Goal: Information Seeking & Learning: Learn about a topic

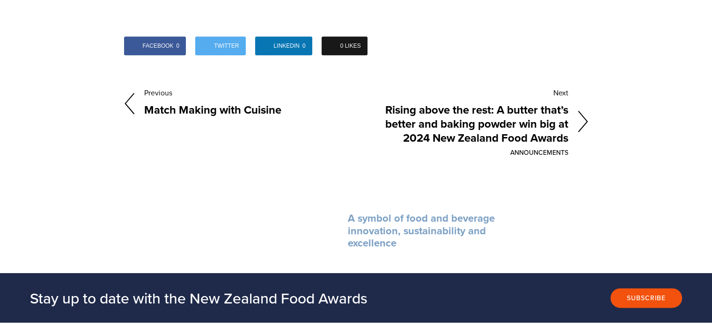
scroll to position [1507, 0]
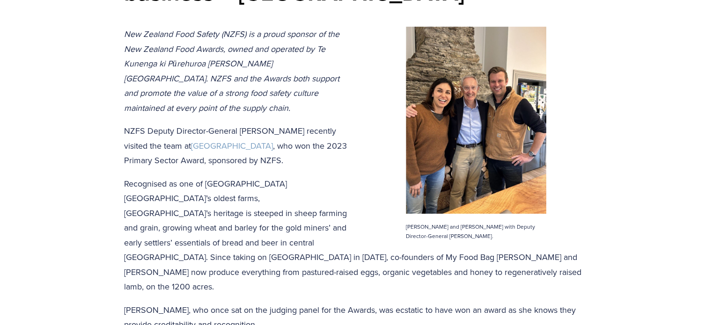
scroll to position [234, 0]
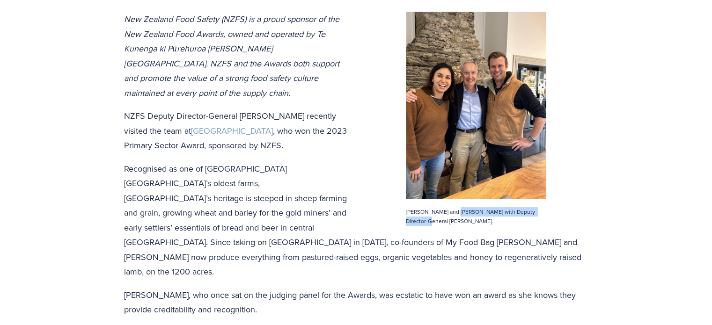
drag, startPoint x: 453, startPoint y: 201, endPoint x: 544, endPoint y: 208, distance: 91.1
click at [544, 208] on figcaption "Nadia and Carlos with Deputy Director-General Vincent Arbuckle." at bounding box center [476, 212] width 140 height 27
click at [544, 208] on p "Nadia and Carlos with Deputy Director-General Vincent Arbuckle." at bounding box center [476, 216] width 140 height 19
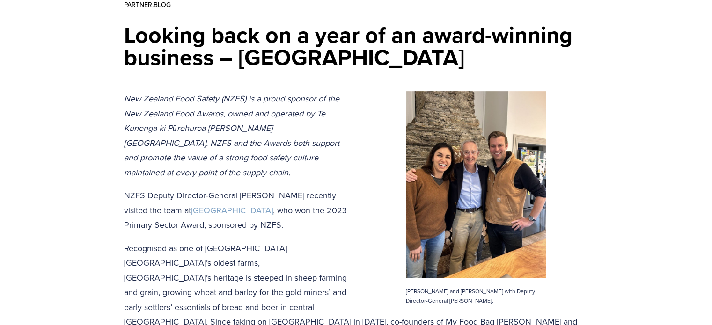
scroll to position [140, 0]
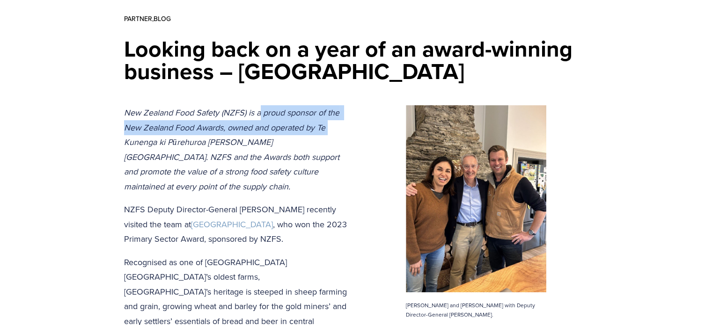
drag, startPoint x: 261, startPoint y: 111, endPoint x: 354, endPoint y: 122, distance: 93.8
click at [354, 122] on p "New Zealand Food Safety (NZFS) is a proud sponsor of the New Zealand Food Award…" at bounding box center [356, 149] width 464 height 88
click at [353, 133] on p "New Zealand Food Safety (NZFS) is a proud sponsor of the New Zealand Food Award…" at bounding box center [356, 149] width 464 height 88
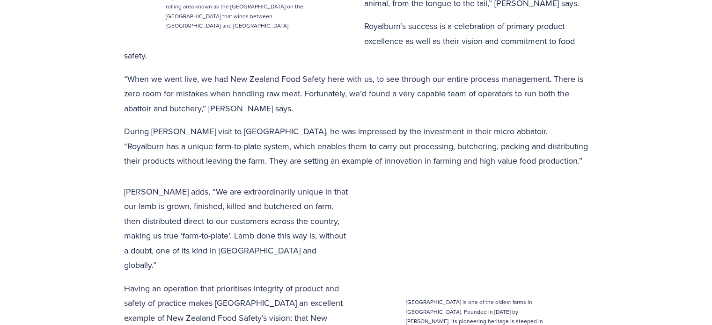
scroll to position [1077, 0]
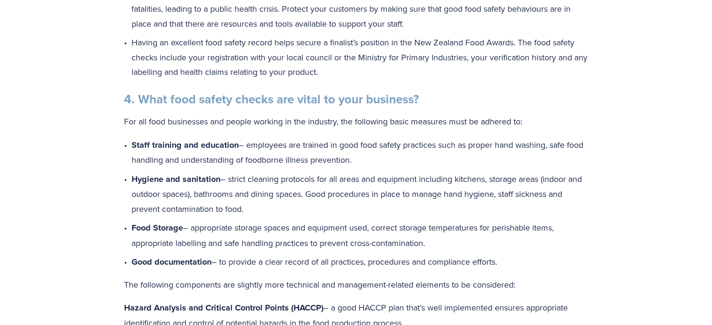
scroll to position [983, 0]
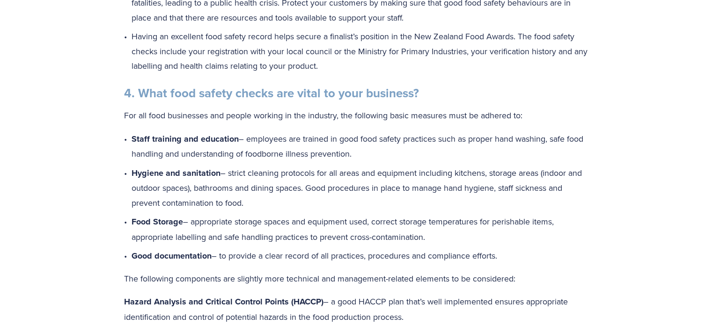
drag, startPoint x: 206, startPoint y: 73, endPoint x: 392, endPoint y: 70, distance: 185.4
click at [392, 70] on div "Good food, good business - trust is a cornerstone of customer loyalty and brand…" at bounding box center [356, 162] width 464 height 617
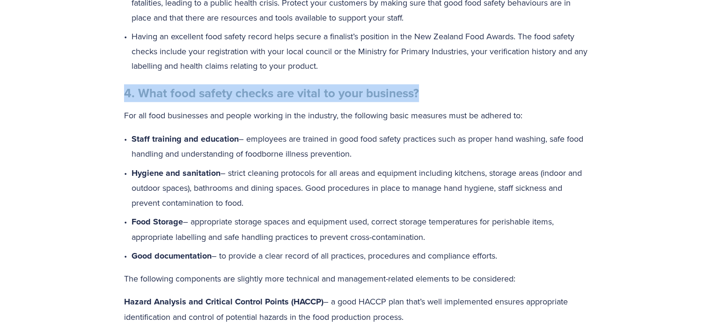
drag, startPoint x: 454, startPoint y: 78, endPoint x: 49, endPoint y: 86, distance: 405.0
click at [47, 83] on div "Why food safety is vital to your business New Zealand Food Safety (NZFS) is a p…" at bounding box center [356, 43] width 712 height 1803
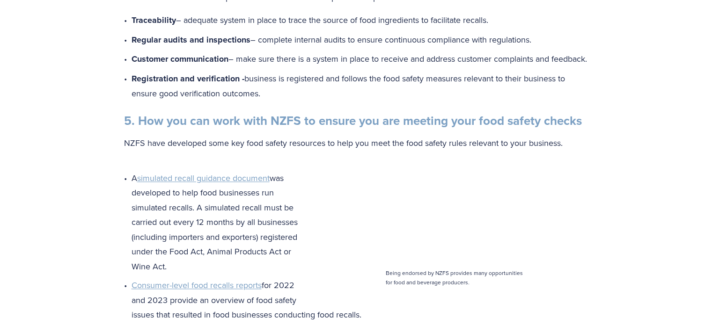
scroll to position [1358, 0]
